Goal: Task Accomplishment & Management: Use online tool/utility

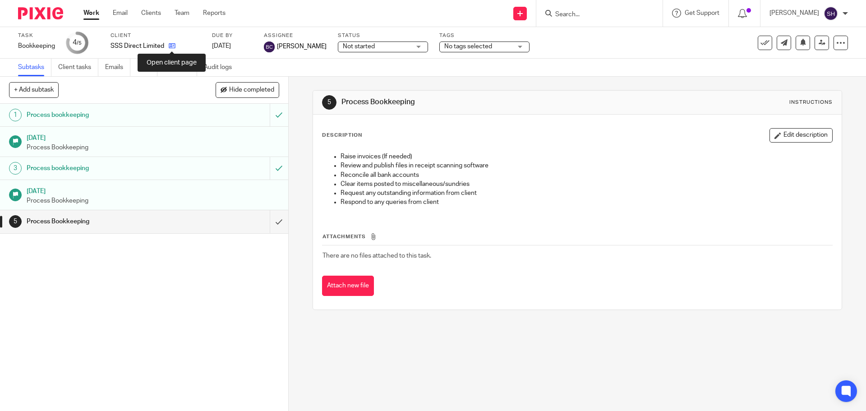
click at [175, 46] on icon at bounding box center [172, 45] width 7 height 7
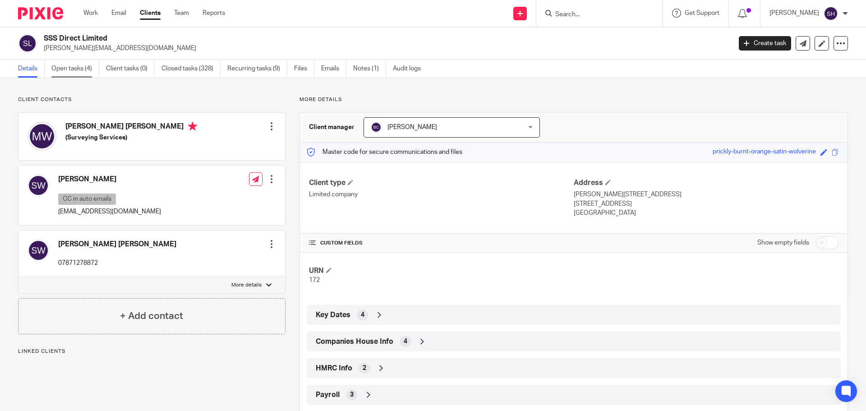
click at [69, 73] on link "Open tasks (4)" at bounding box center [75, 69] width 48 height 18
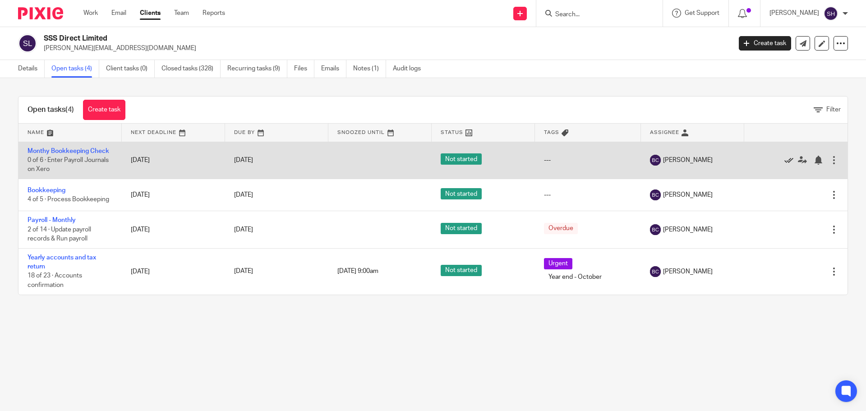
click at [785, 157] on icon at bounding box center [789, 160] width 9 height 9
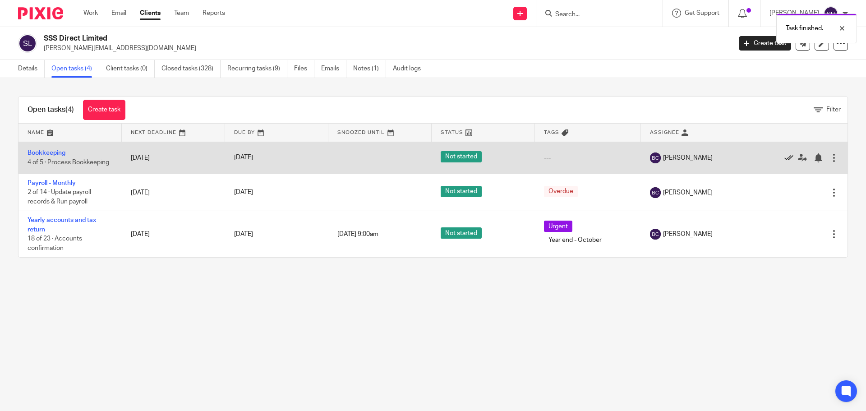
click at [785, 153] on icon at bounding box center [789, 157] width 9 height 9
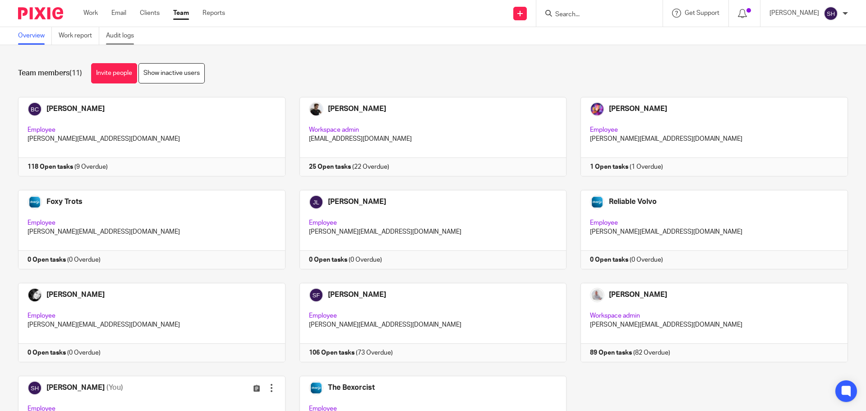
click at [122, 38] on link "Audit logs" at bounding box center [123, 36] width 35 height 18
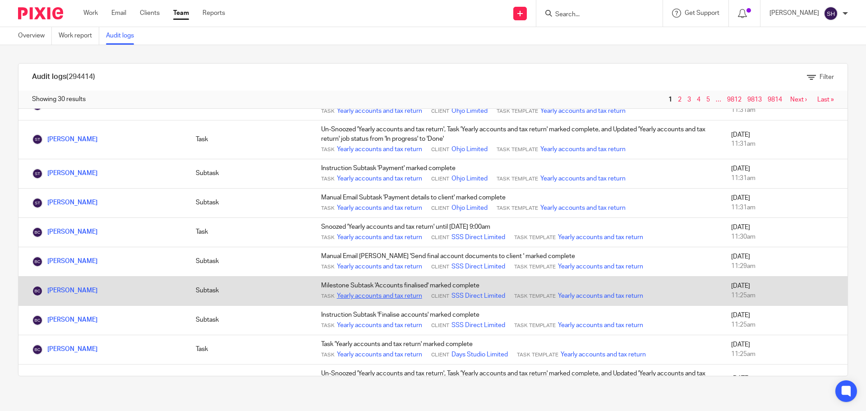
scroll to position [649, 0]
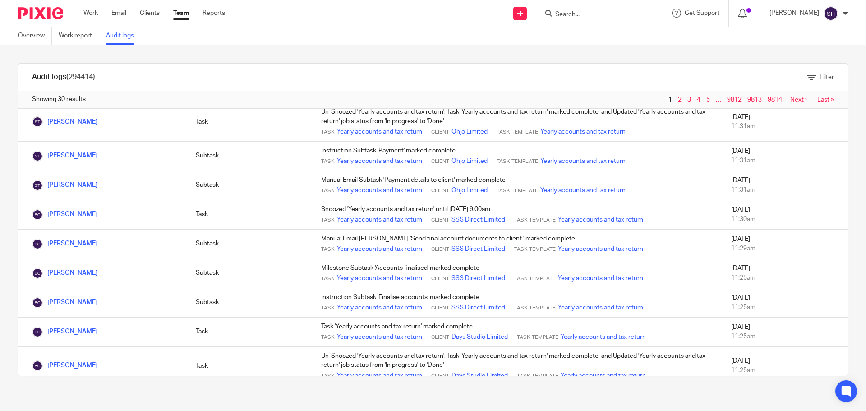
click at [781, 104] on div "Showing 30 results 1 2 3 4 5 … 9812 9813 9814 Next › Last »" at bounding box center [432, 100] width 829 height 18
click at [790, 97] on link "Next ›" at bounding box center [798, 100] width 17 height 6
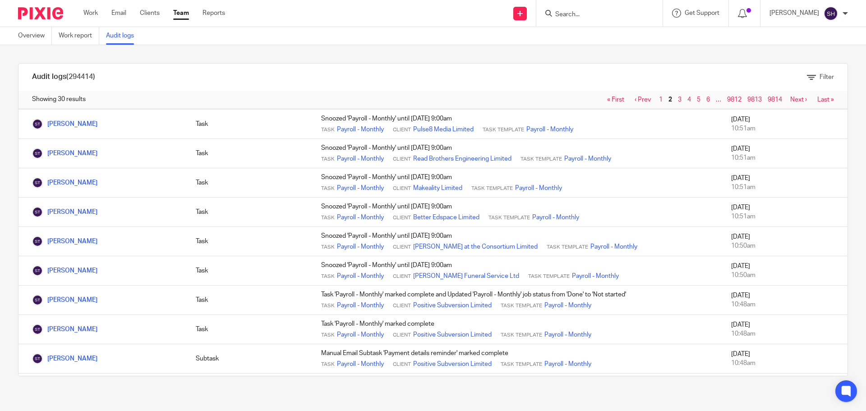
scroll to position [631, 0]
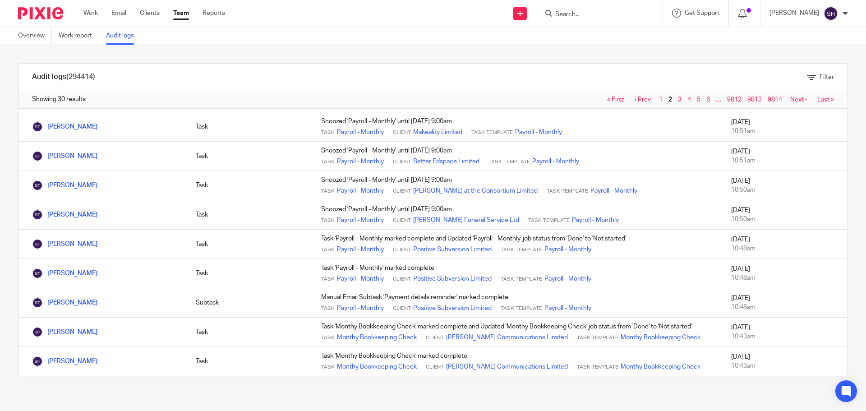
click at [180, 12] on link "Team" at bounding box center [181, 13] width 16 height 9
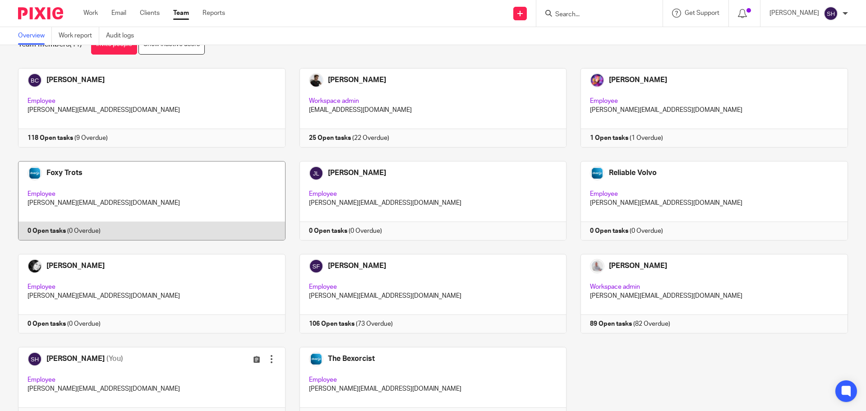
scroll to position [45, 0]
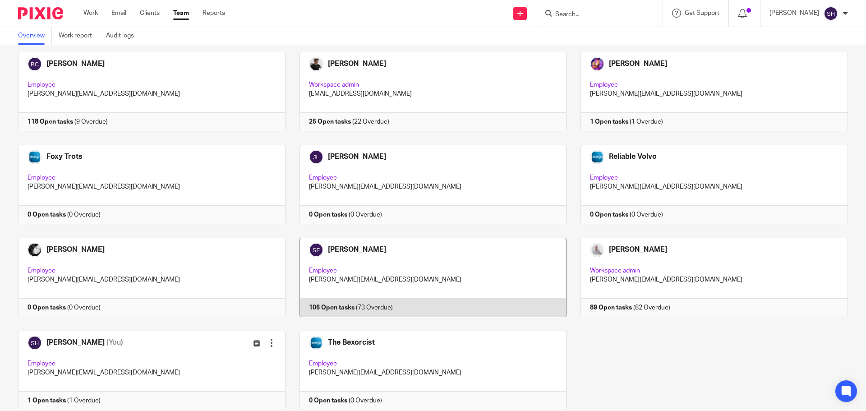
click at [413, 290] on link at bounding box center [427, 277] width 282 height 79
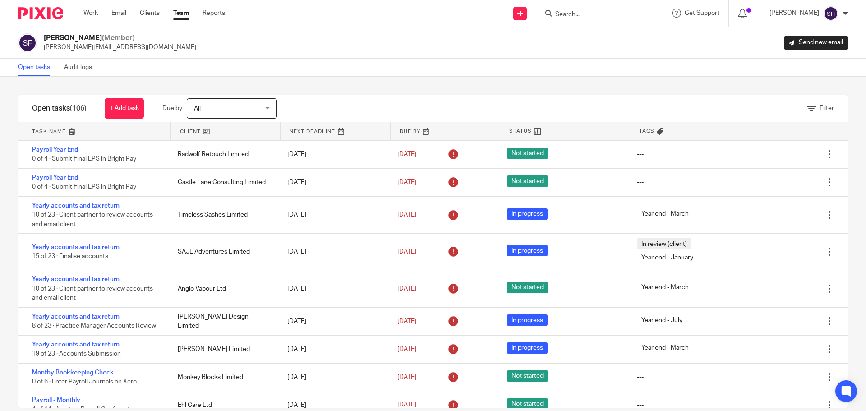
drag, startPoint x: 802, startPoint y: 106, endPoint x: 789, endPoint y: 111, distance: 14.0
click at [807, 106] on icon at bounding box center [811, 108] width 9 height 9
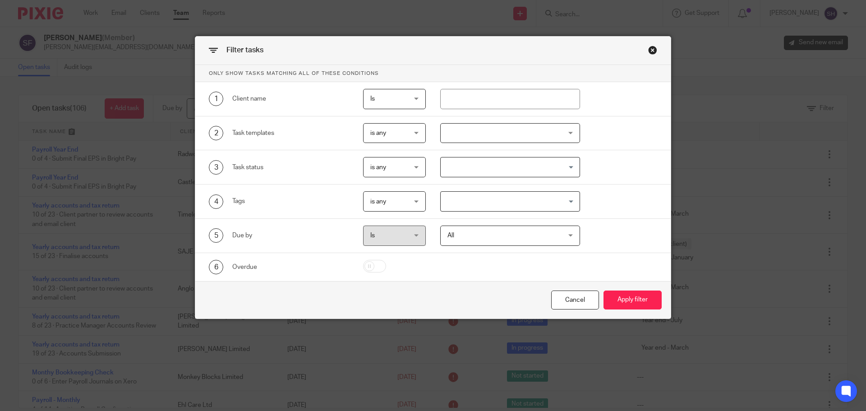
click at [457, 132] on div at bounding box center [510, 133] width 140 height 20
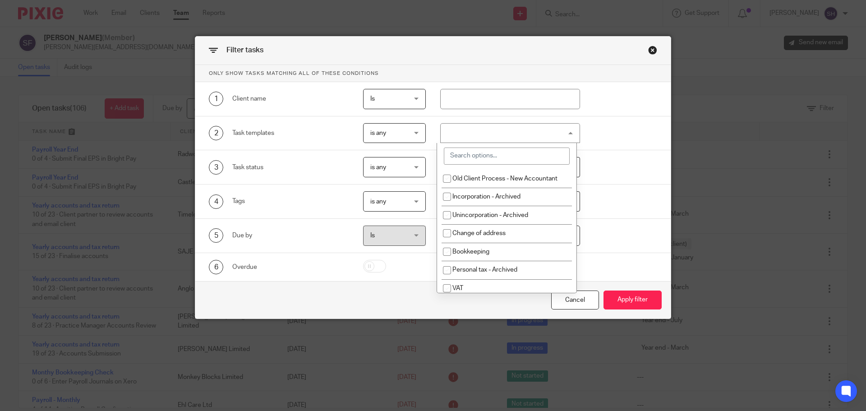
click at [466, 159] on input "search" at bounding box center [507, 156] width 126 height 17
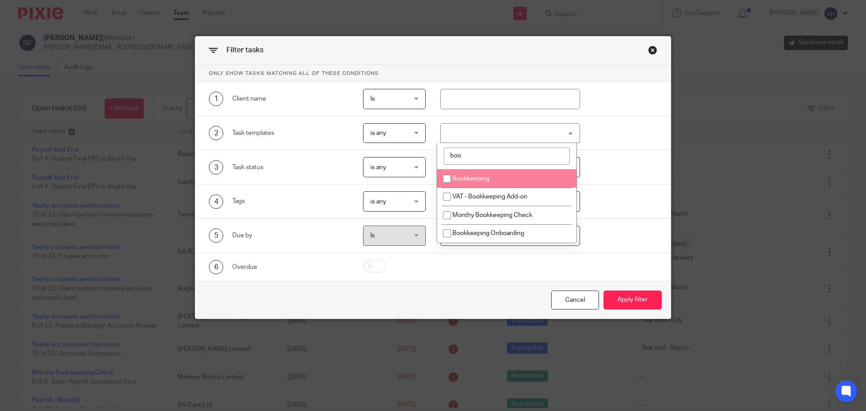
type input "boo"
click at [450, 179] on input "checkbox" at bounding box center [446, 178] width 17 height 17
checkbox input "true"
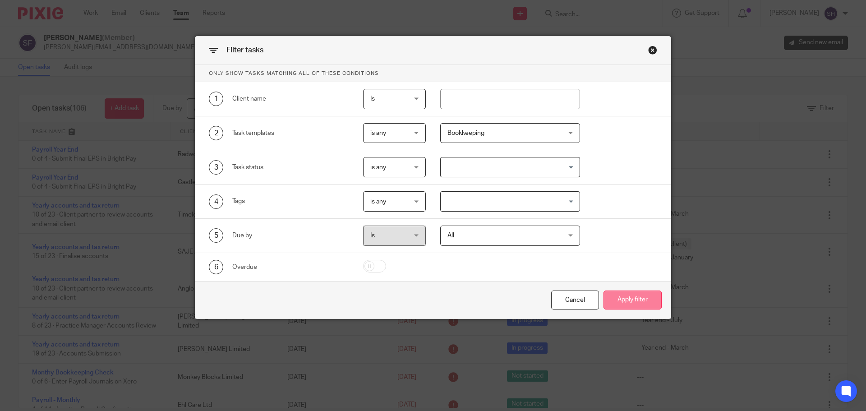
click at [623, 303] on button "Apply filter" at bounding box center [633, 300] width 58 height 19
